Goal: Transaction & Acquisition: Purchase product/service

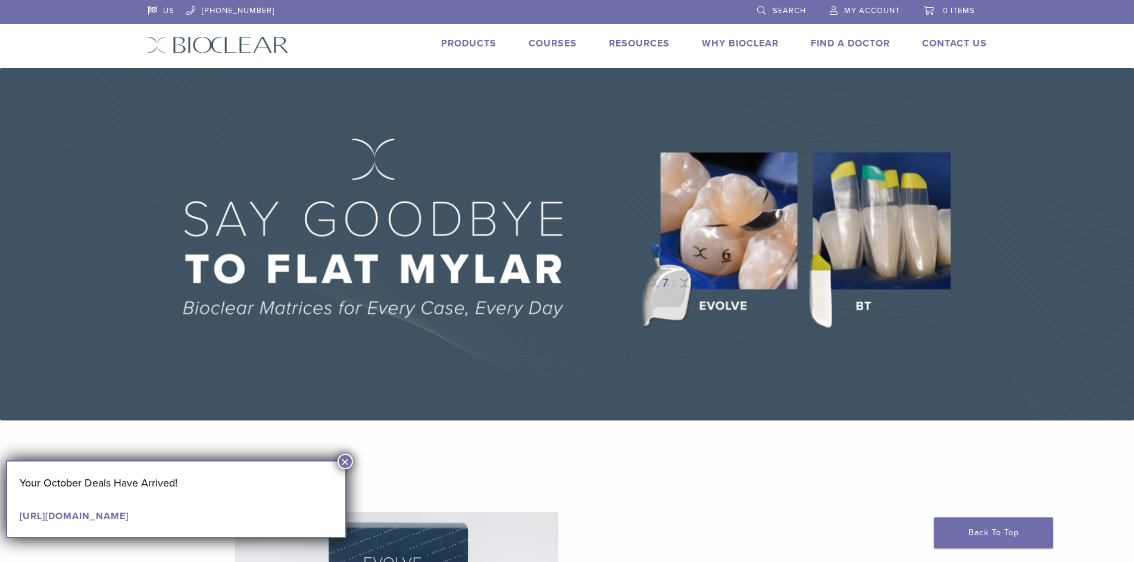
click at [471, 41] on link "Products" at bounding box center [468, 43] width 55 height 12
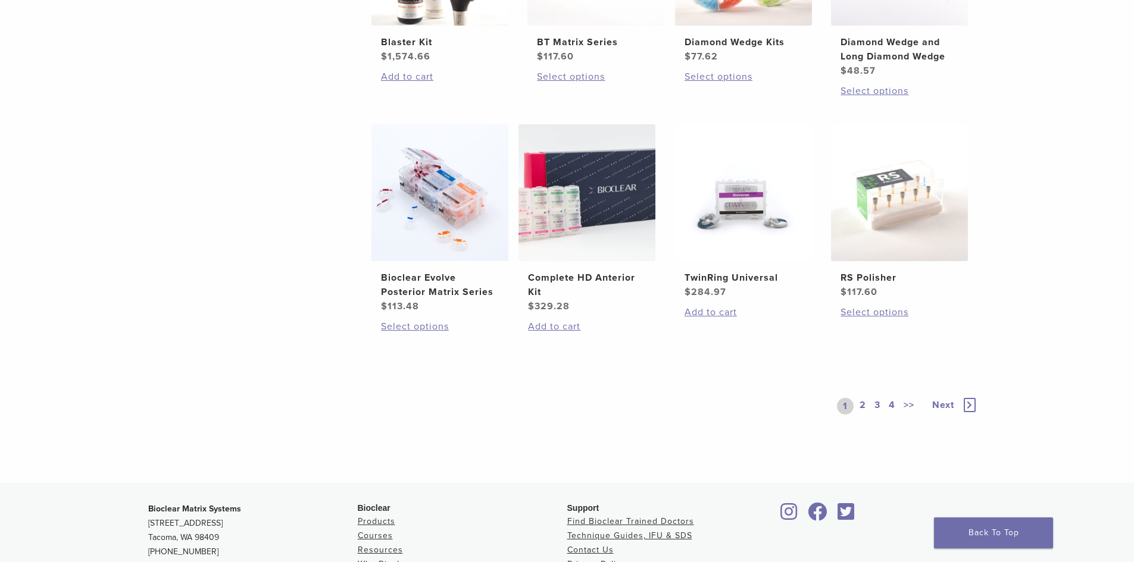
scroll to position [893, 0]
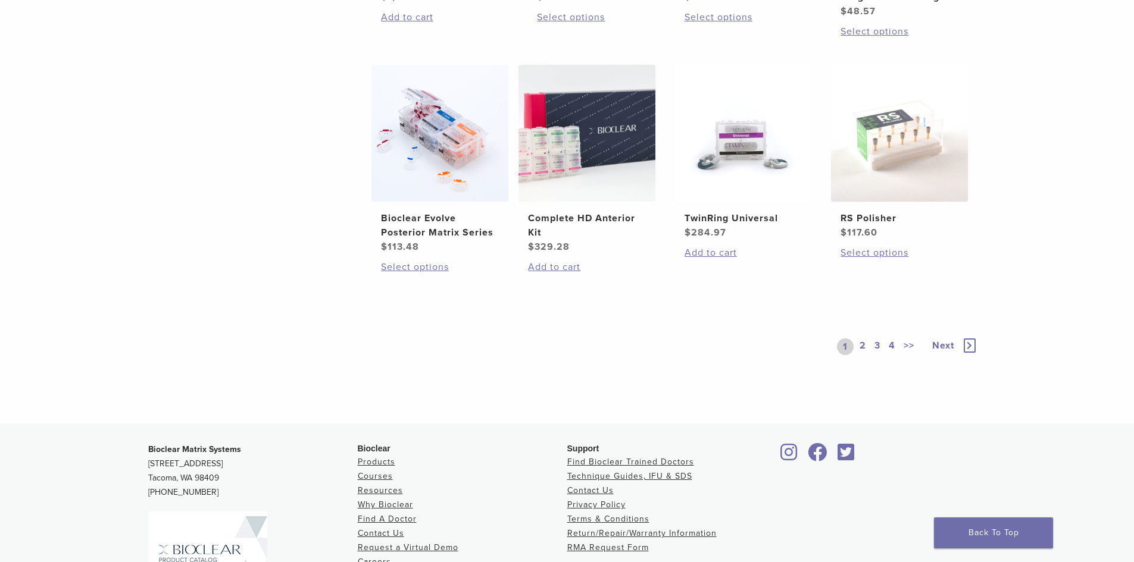
click at [867, 346] on link "2" at bounding box center [862, 347] width 11 height 17
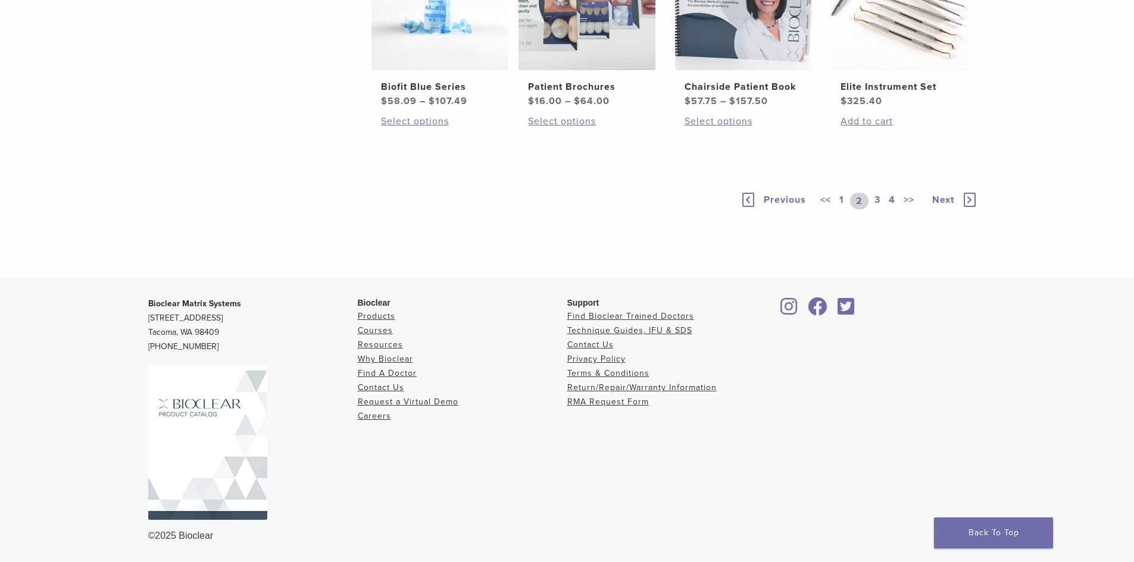
scroll to position [952, 0]
click at [877, 209] on link "3" at bounding box center [877, 201] width 11 height 17
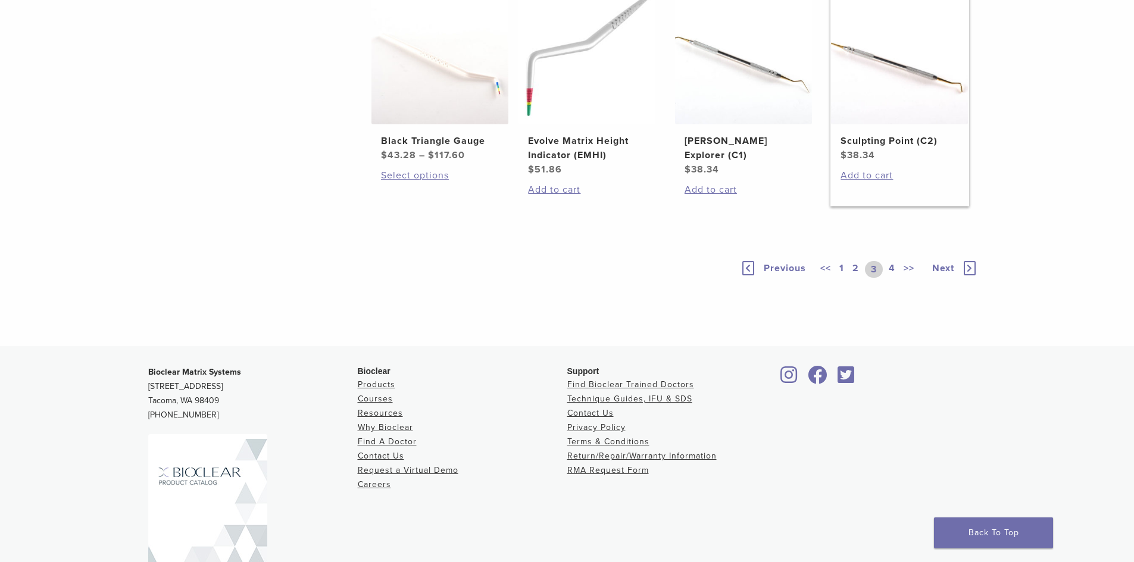
scroll to position [774, 0]
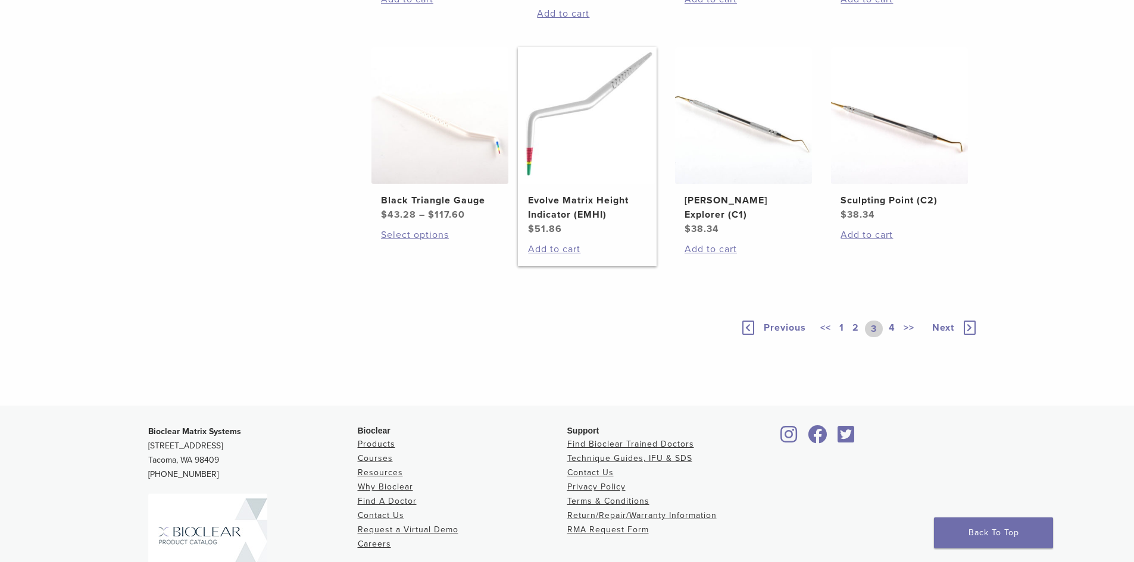
click at [575, 184] on img at bounding box center [586, 115] width 137 height 137
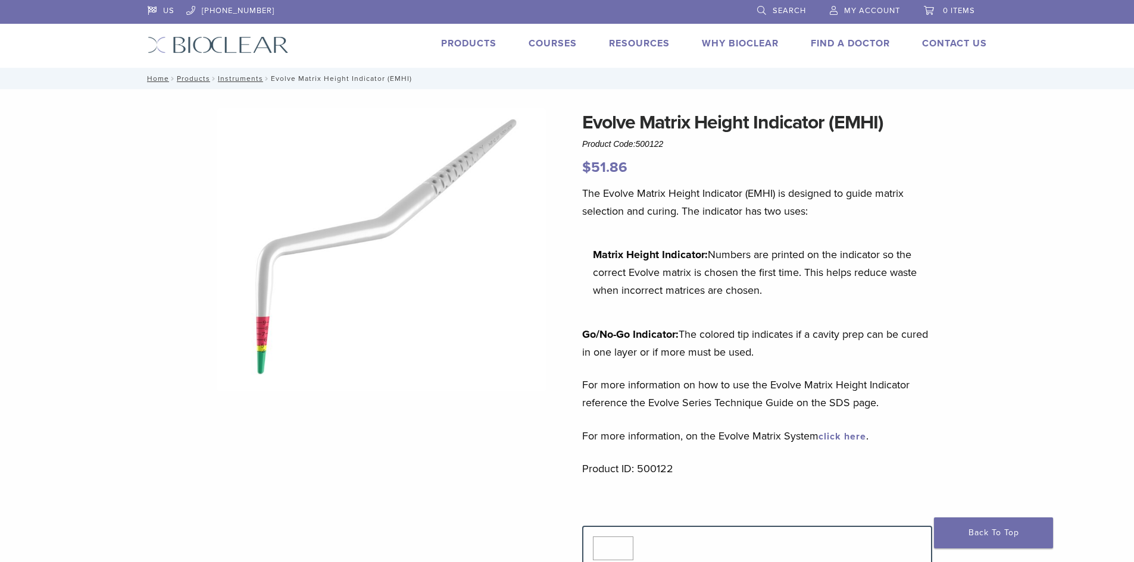
scroll to position [179, 0]
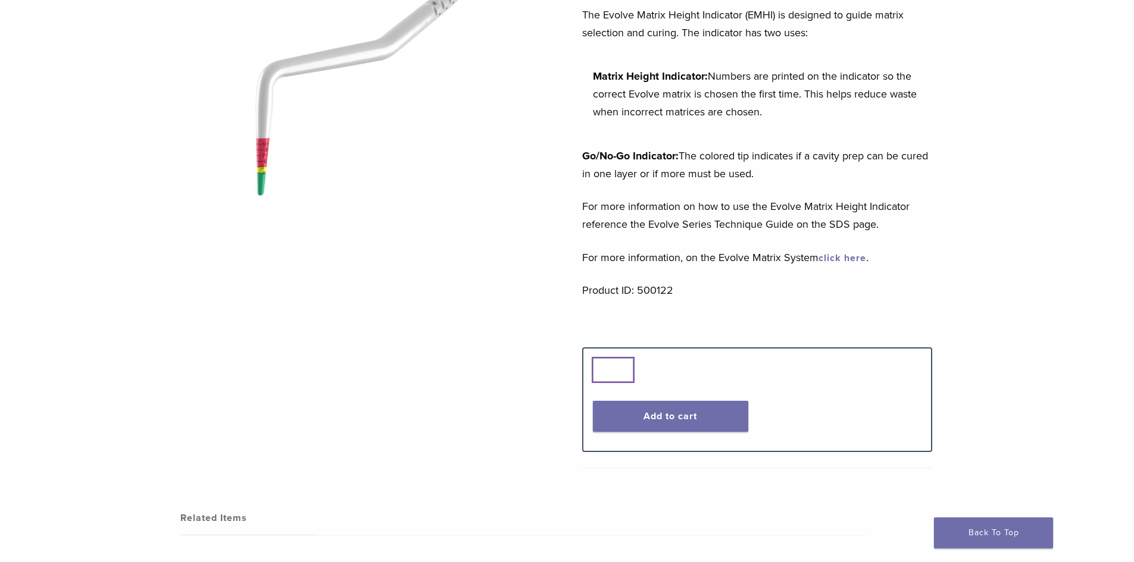
click at [619, 373] on input "*" at bounding box center [613, 370] width 40 height 24
type input "*"
click at [624, 367] on input "*" at bounding box center [613, 370] width 40 height 24
click at [656, 436] on div "Quantity Quantity * Add to cart" at bounding box center [757, 399] width 346 height 83
click at [655, 420] on button "Add to cart" at bounding box center [670, 416] width 155 height 31
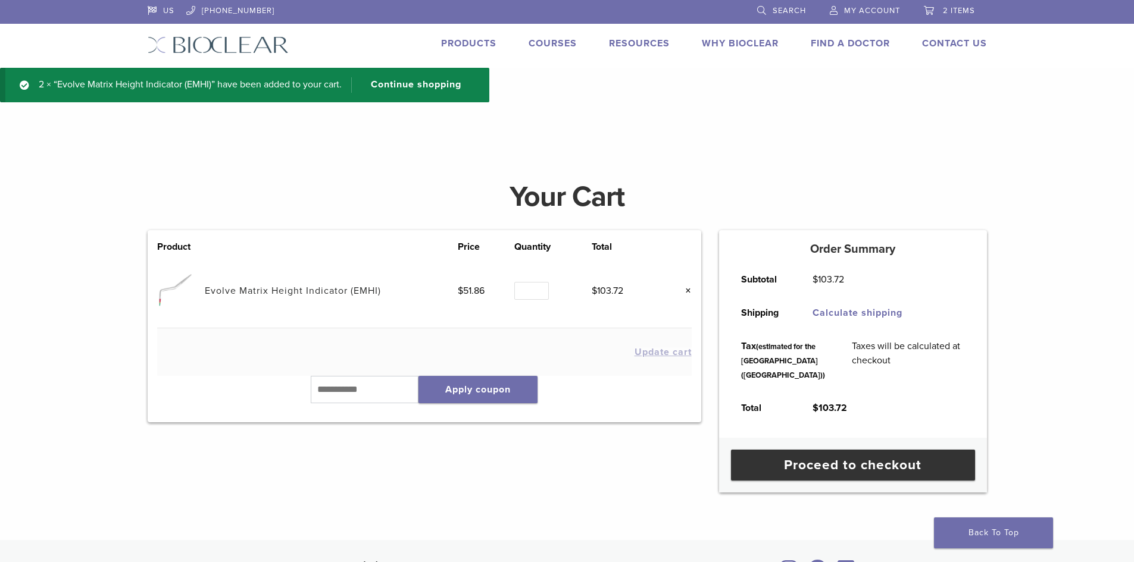
click at [170, 280] on img at bounding box center [174, 290] width 35 height 35
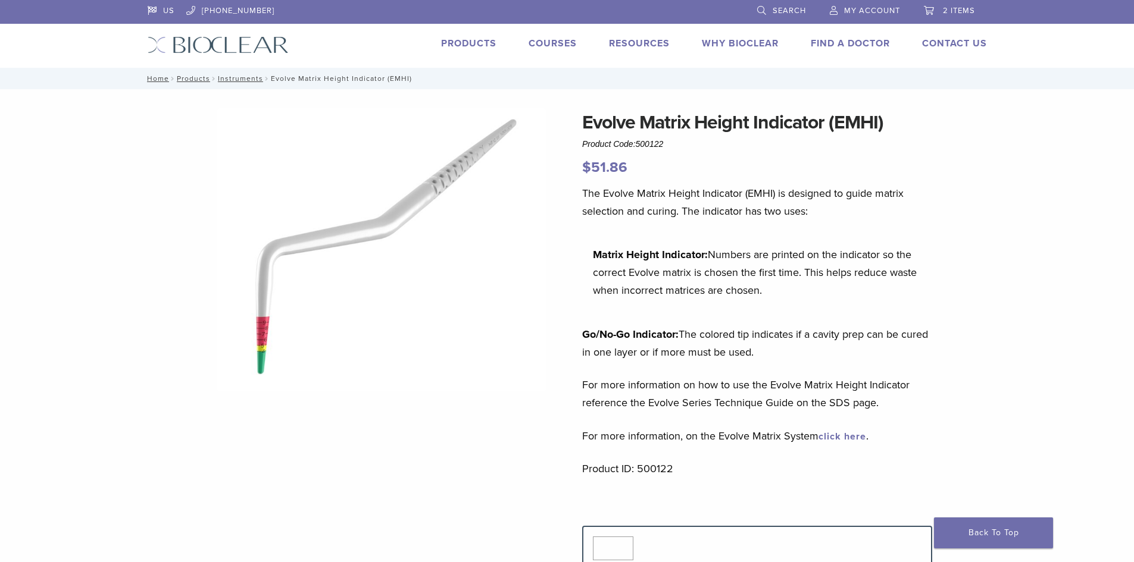
click at [949, 15] on link "2 items" at bounding box center [949, 9] width 51 height 18
click at [869, 7] on span "My Account" at bounding box center [872, 11] width 56 height 10
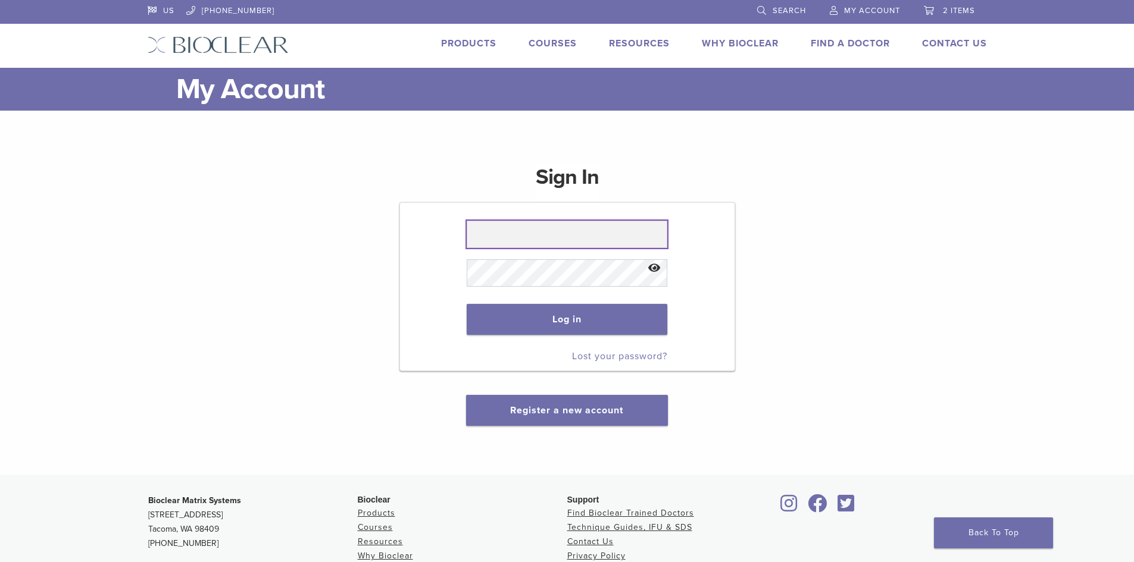
click at [568, 237] on input "text" at bounding box center [567, 234] width 201 height 27
type input "**********"
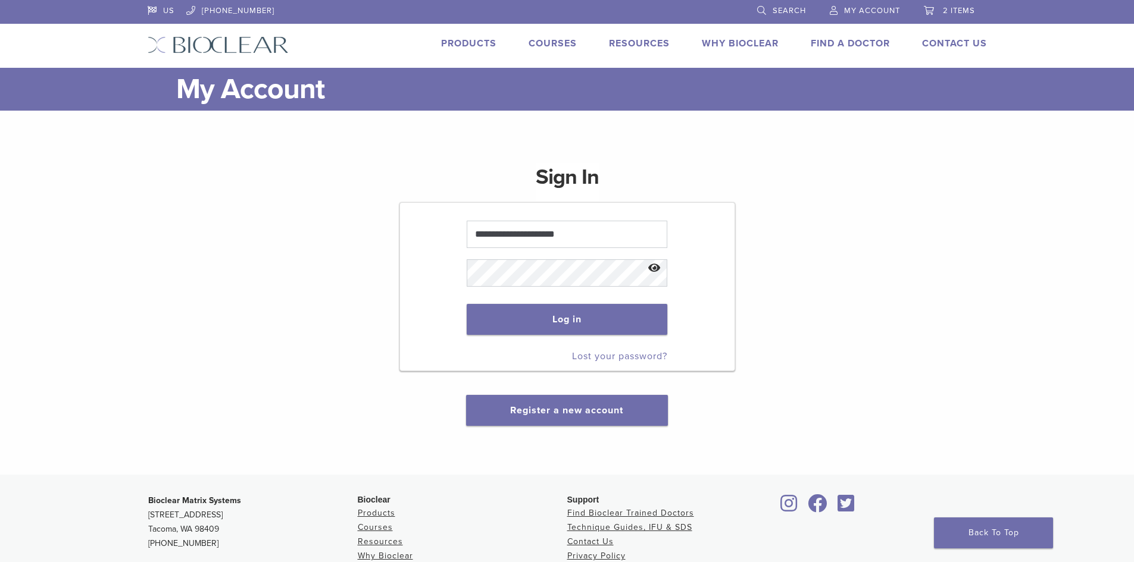
click at [301, 274] on div "**********" at bounding box center [567, 287] width 839 height 277
